Goal: Task Accomplishment & Management: Use online tool/utility

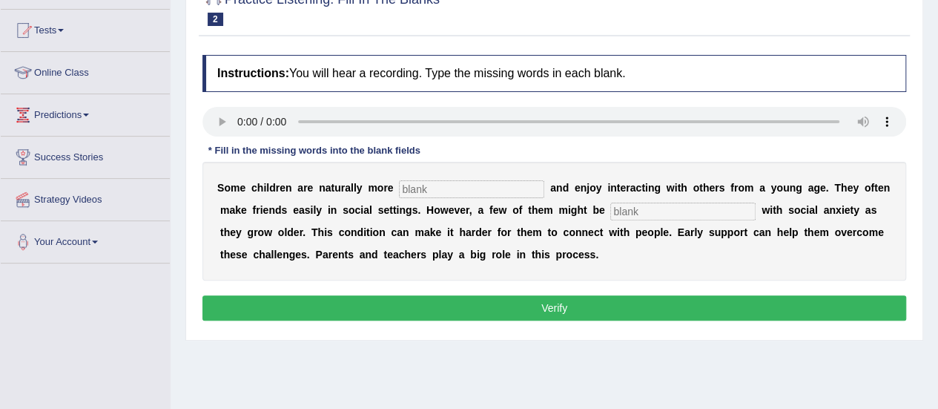
click at [455, 189] on input "text" at bounding box center [471, 189] width 145 height 18
type input "sociable"
click at [678, 211] on input "text" at bounding box center [682, 211] width 145 height 18
type input "diagnosed"
click at [577, 304] on button "Verify" at bounding box center [554, 307] width 704 height 25
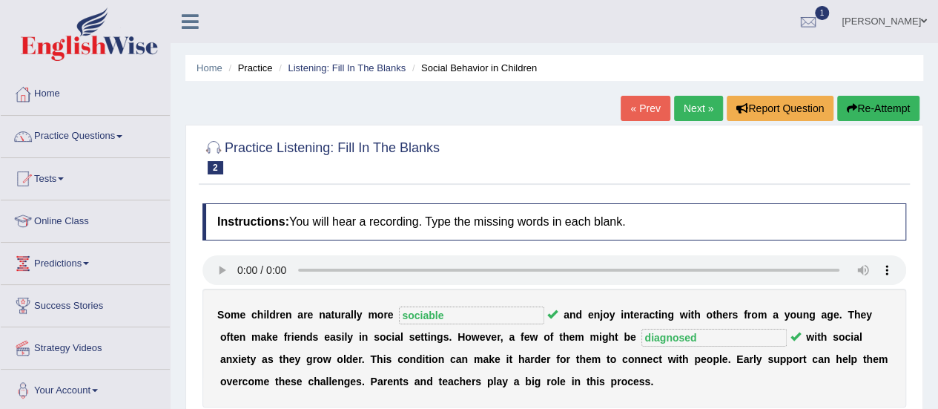
click at [698, 116] on link "Next »" at bounding box center [698, 108] width 49 height 25
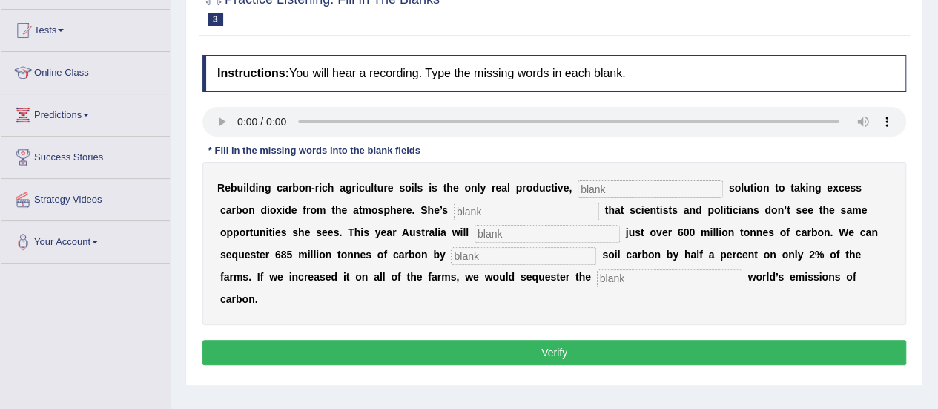
click at [590, 188] on input "text" at bounding box center [650, 189] width 145 height 18
type input "permanent"
type input "frustrated"
type input "emit"
type input "increase"
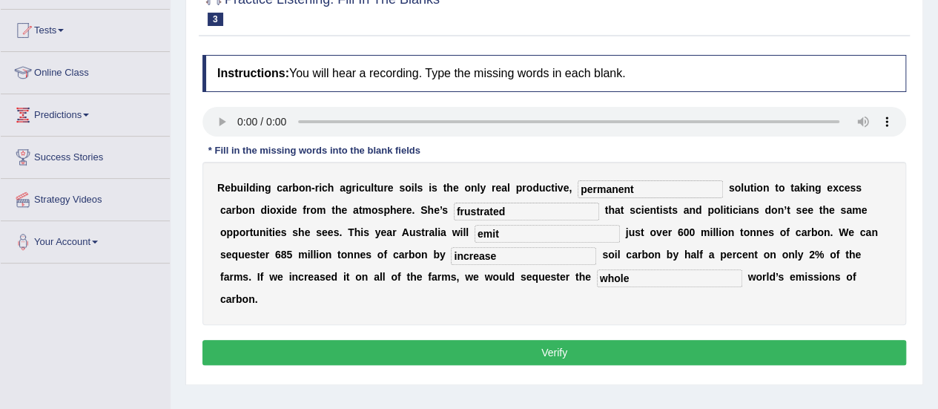
type input "whole"
click at [544, 356] on button "Verify" at bounding box center [554, 352] width 704 height 25
